Goal: Obtain resource: Obtain resource

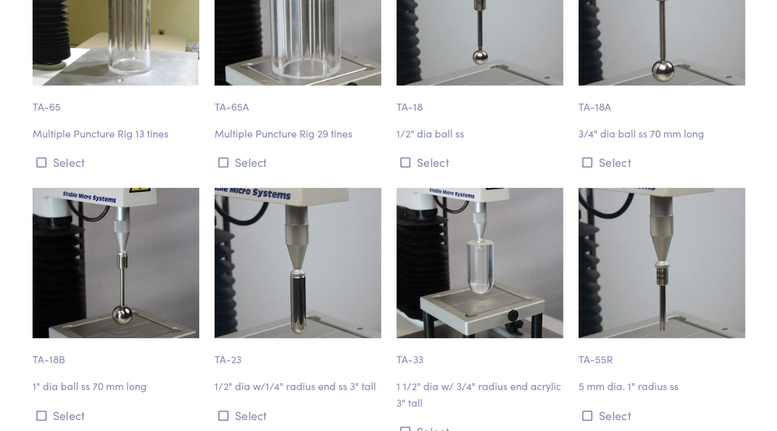
scroll to position [4022, 0]
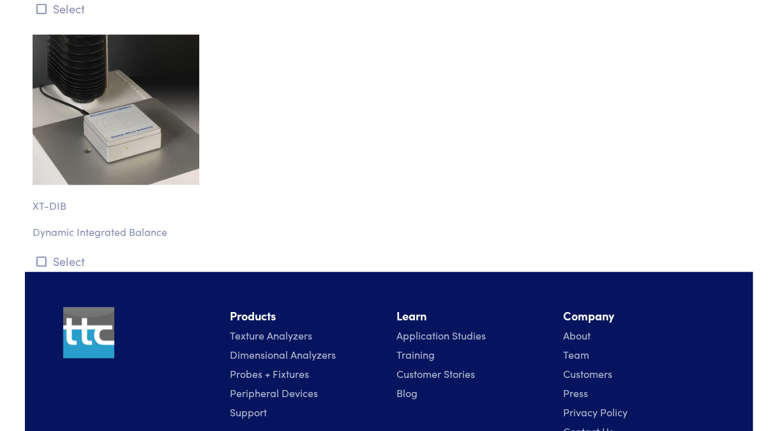
scroll to position [14304, 0]
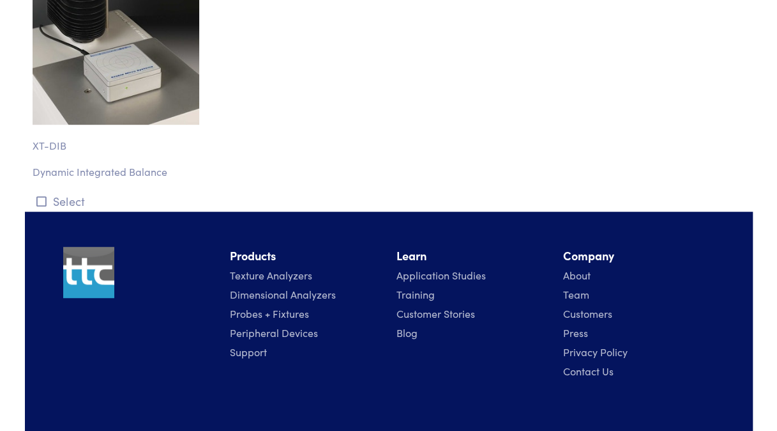
click at [473, 268] on link "Application Studies" at bounding box center [441, 275] width 89 height 14
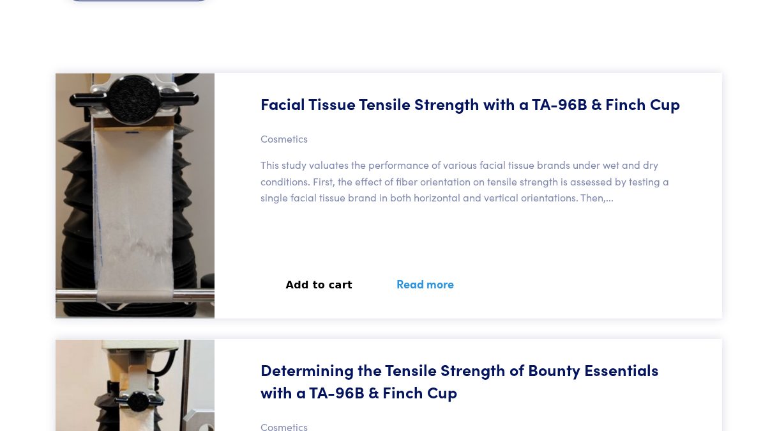
scroll to position [443, 0]
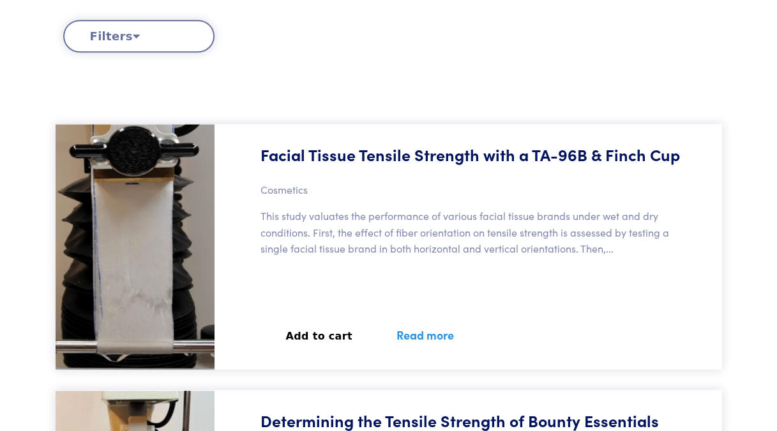
click at [134, 34] on icon at bounding box center [136, 35] width 7 height 11
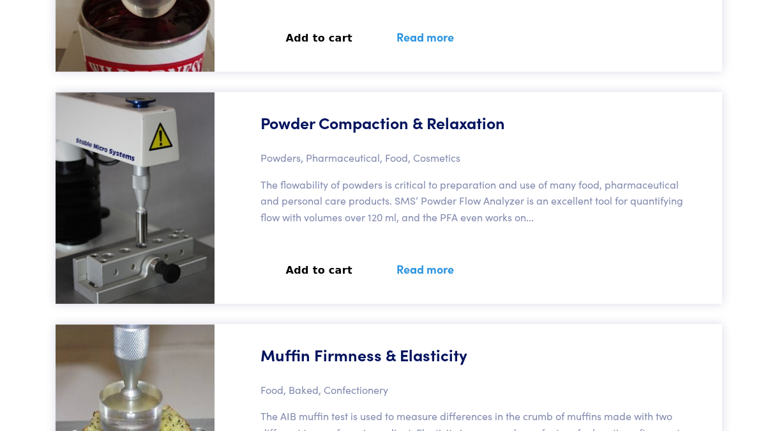
scroll to position [35513, 0]
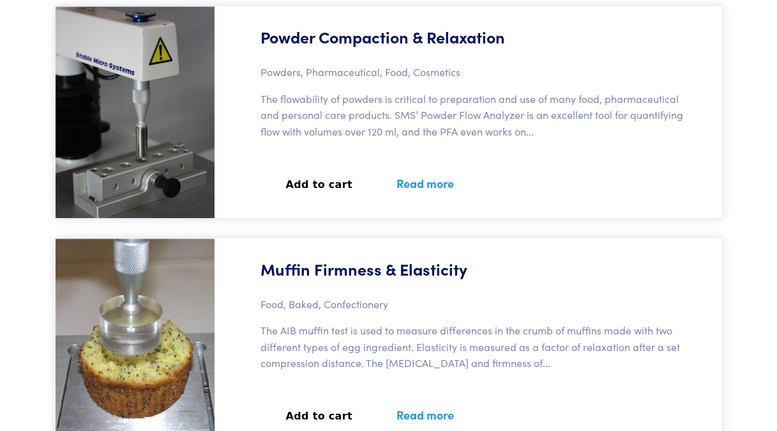
click at [434, 391] on link "Read more" at bounding box center [425, 414] width 88 height 47
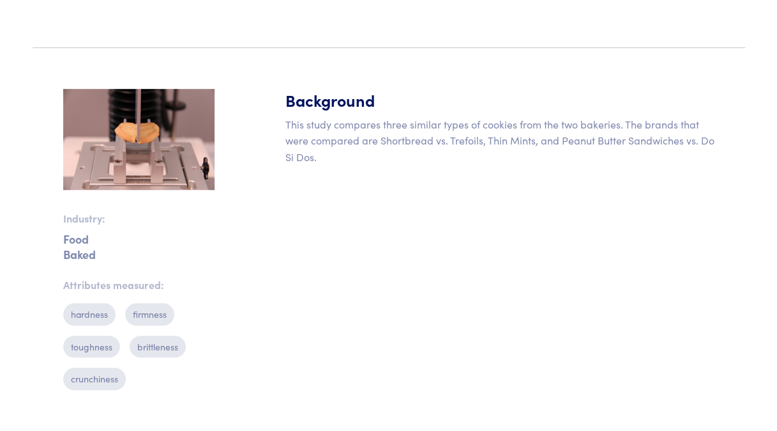
scroll to position [264, 0]
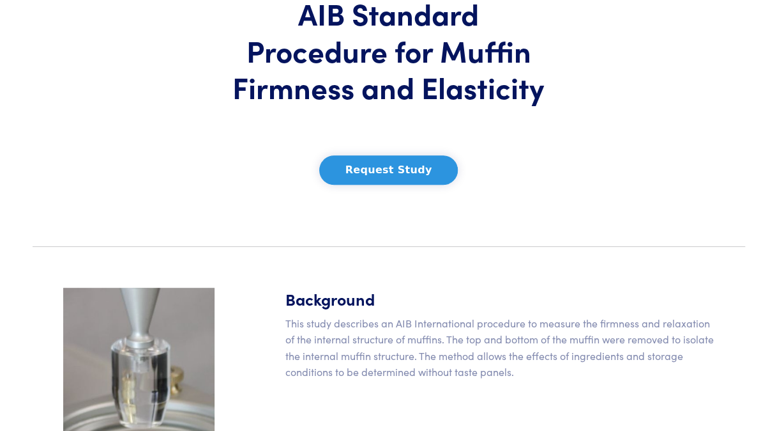
scroll to position [243, 0]
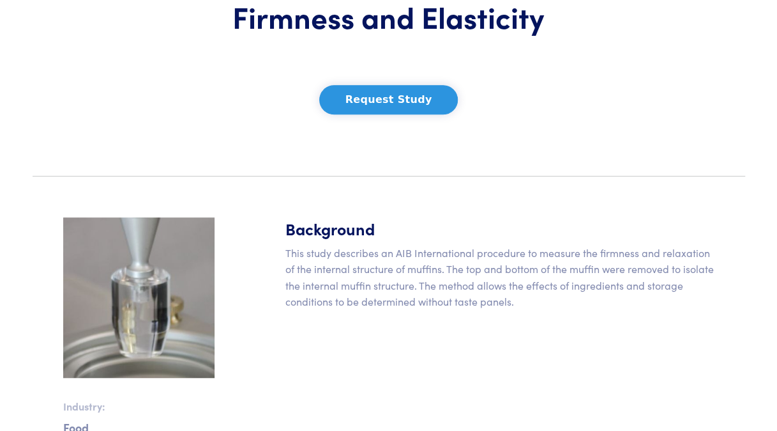
click at [659, 341] on div "Background This study describes an AIB International procedure to measure the f…" at bounding box center [500, 418] width 445 height 403
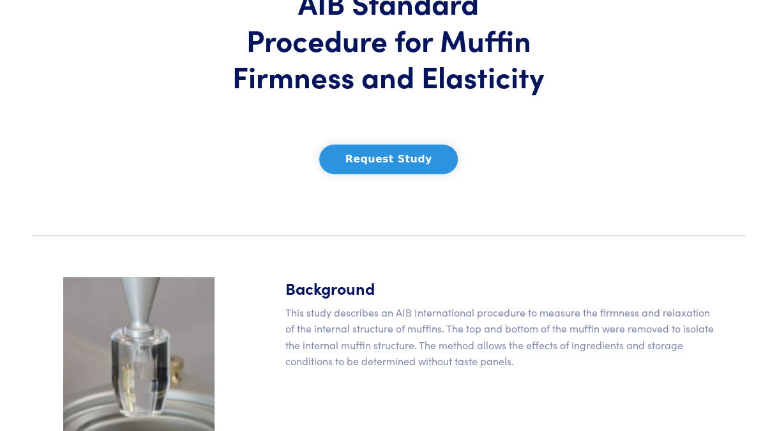
scroll to position [162, 0]
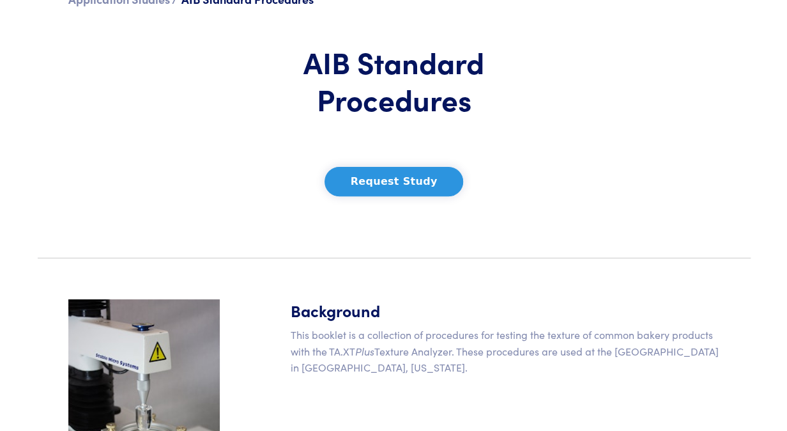
scroll to position [119, 0]
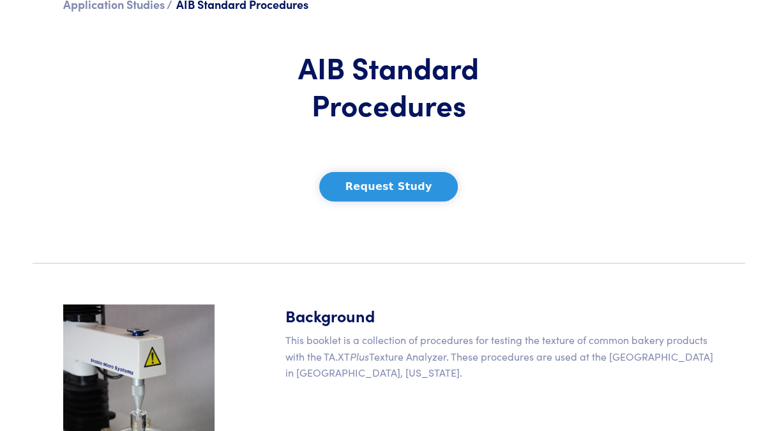
click at [438, 193] on button "Request Study" at bounding box center [388, 186] width 139 height 29
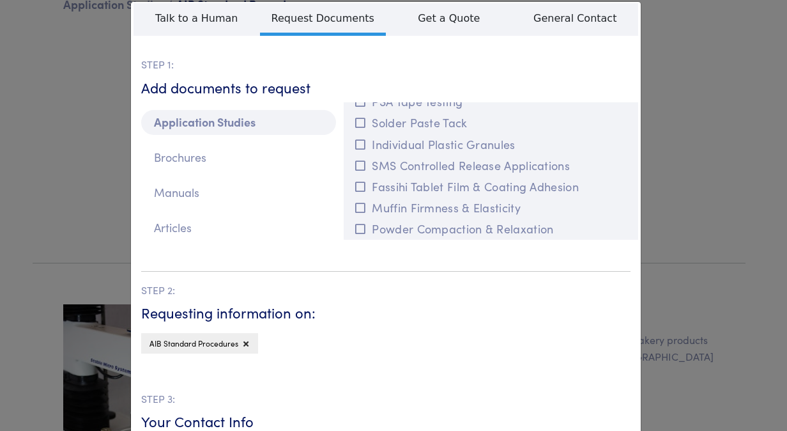
scroll to position [16, 0]
click at [379, 207] on button "Muffin Firmness & Elasticity" at bounding box center [490, 207] width 279 height 21
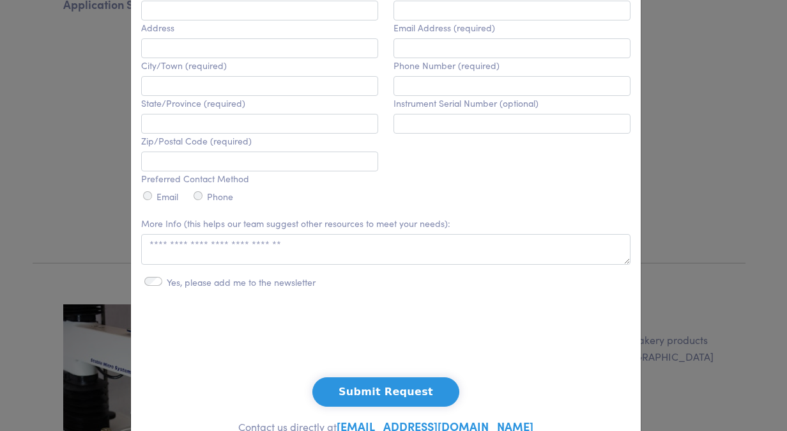
scroll to position [475, 0]
